Goal: Task Accomplishment & Management: Manage account settings

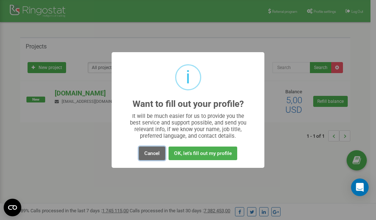
click at [153, 155] on button "Cancel" at bounding box center [152, 154] width 26 height 14
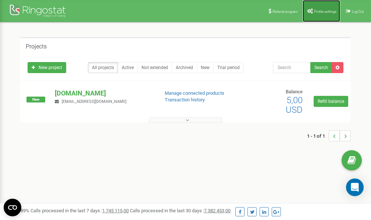
click at [324, 9] on link "Profile settings" at bounding box center [320, 11] width 37 height 22
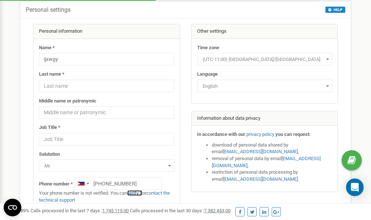
click at [137, 193] on link "verify it" at bounding box center [134, 193] width 15 height 6
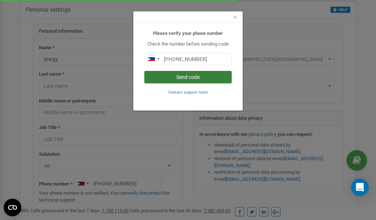
click at [179, 76] on button "Send code" at bounding box center [187, 77] width 87 height 12
